Goal: Navigation & Orientation: Find specific page/section

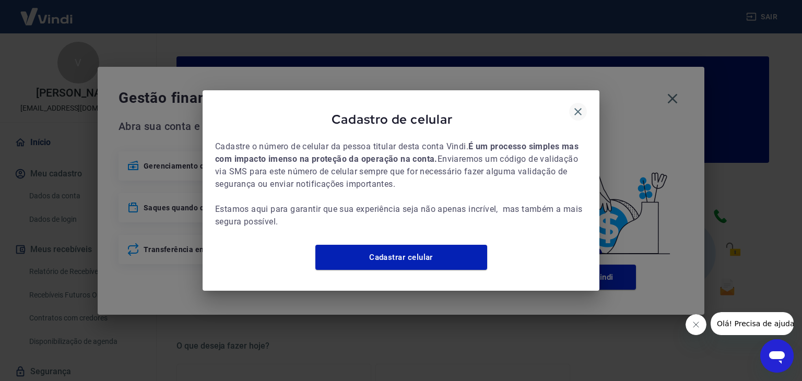
click at [578, 108] on icon "button" at bounding box center [577, 111] width 7 height 7
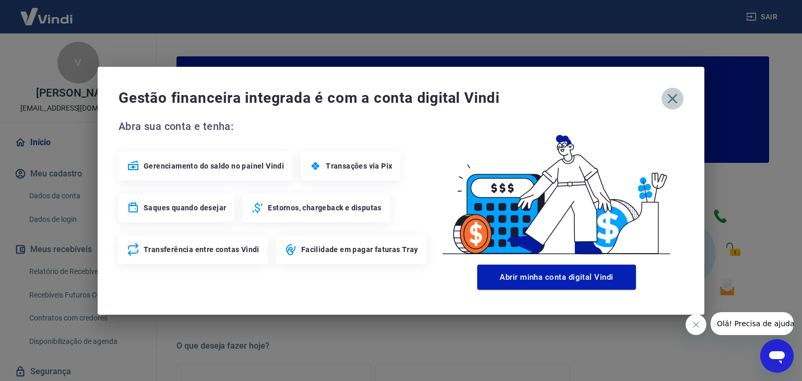
click at [667, 97] on icon "button" at bounding box center [672, 98] width 17 height 17
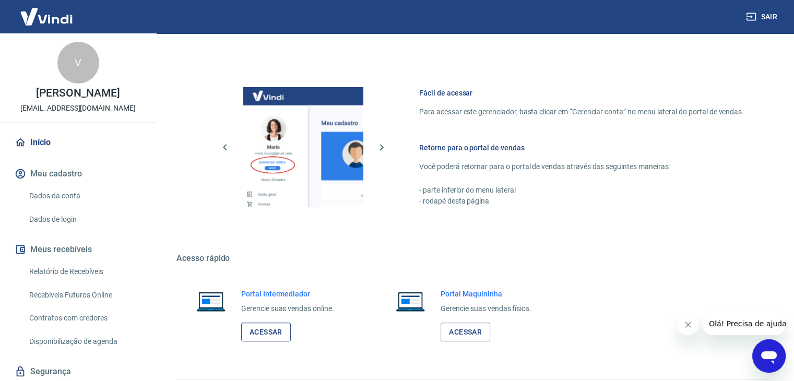
scroll to position [551, 0]
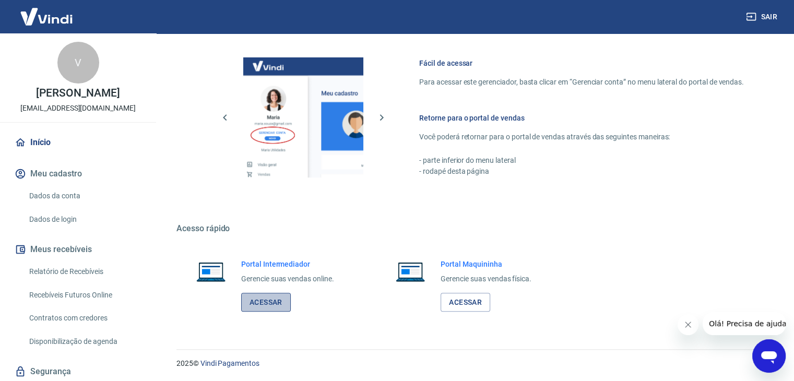
click at [274, 306] on link "Acessar" at bounding box center [266, 302] width 50 height 19
